Goal: Navigation & Orientation: Go to known website

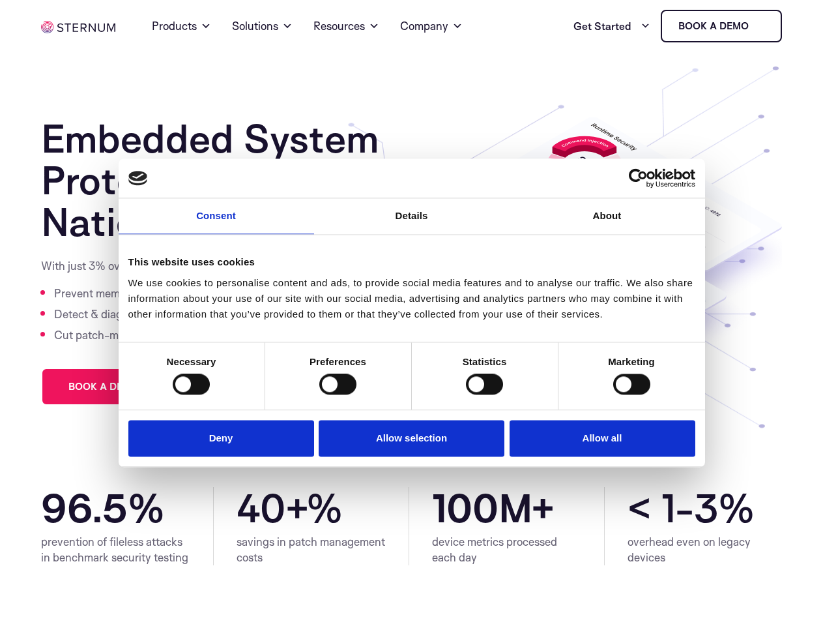
click at [216, 224] on link "Consent" at bounding box center [217, 216] width 196 height 36
click at [412, 224] on link "Details" at bounding box center [412, 216] width 196 height 36
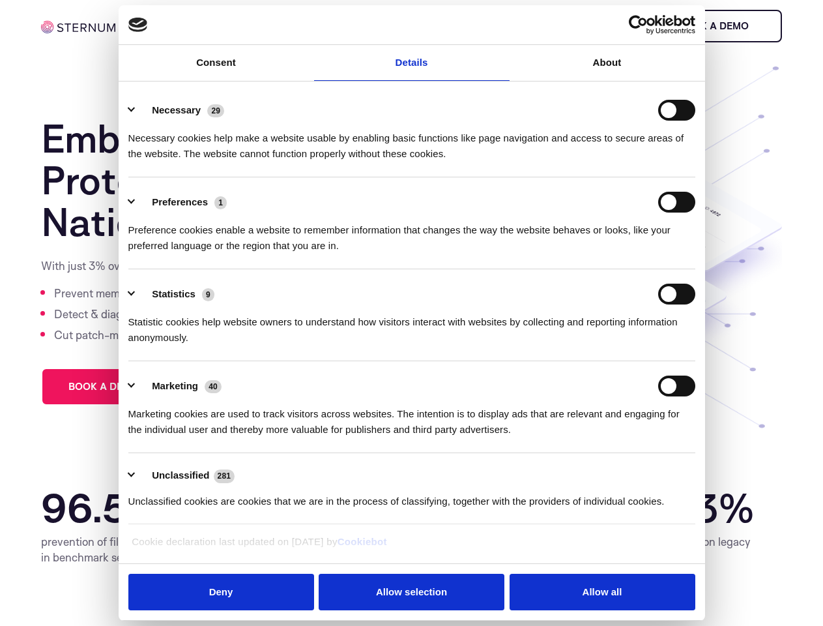
click at [607, 162] on div "Necessary cookies help make a website usable by enabling basic functions like p…" at bounding box center [411, 141] width 567 height 41
click at [191, 345] on div "Statistic cookies help website owners to understand how visitors interact with …" at bounding box center [411, 324] width 567 height 41
click at [338, 345] on div "Statistic cookies help website owners to understand how visitors interact with …" at bounding box center [411, 324] width 567 height 41
click at [484, 345] on div "Statistic cookies help website owners to understand how visitors interact with …" at bounding box center [411, 324] width 567 height 41
click at [632, 345] on div "Statistic cookies help website owners to understand how visitors interact with …" at bounding box center [411, 324] width 567 height 41
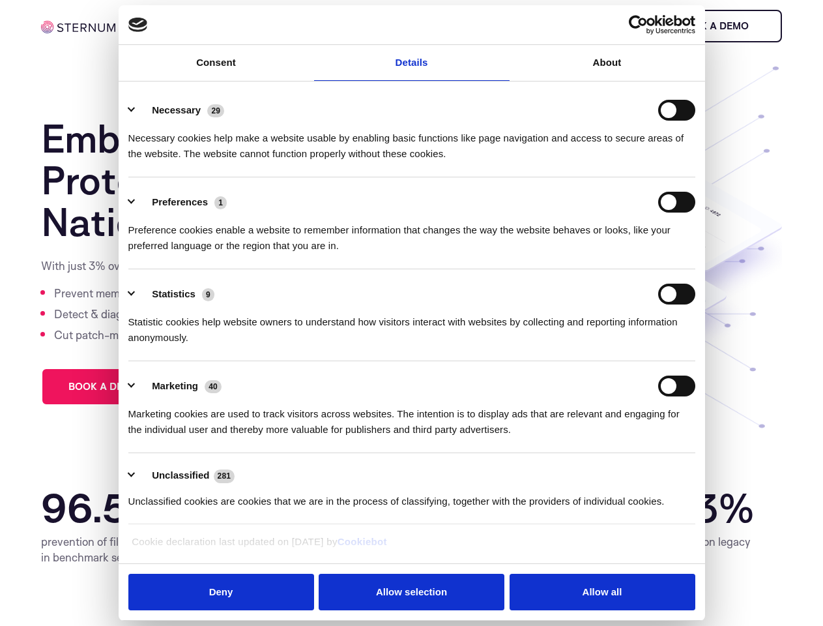
click at [224, 437] on li "Marketing 40 Marketing cookies are used to track visitors across websites. The …" at bounding box center [411, 407] width 567 height 92
click at [412, 437] on li "Marketing 40 Marketing cookies are used to track visitors across websites. The …" at bounding box center [411, 407] width 567 height 92
click at [599, 437] on li "Marketing 40 Marketing cookies are used to track visitors across websites. The …" at bounding box center [411, 407] width 567 height 92
